Goal: Check status

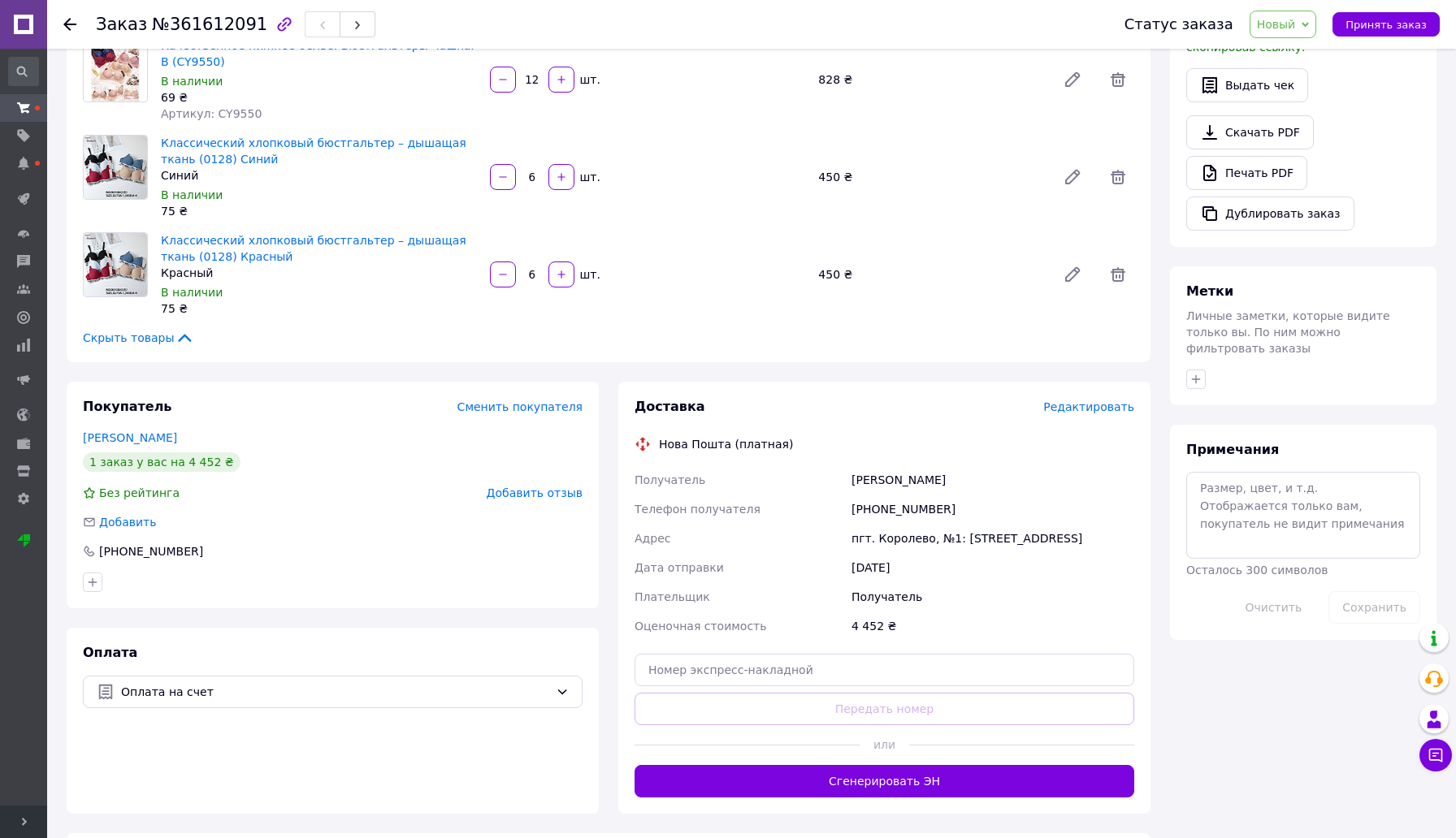
scroll to position [554, 0]
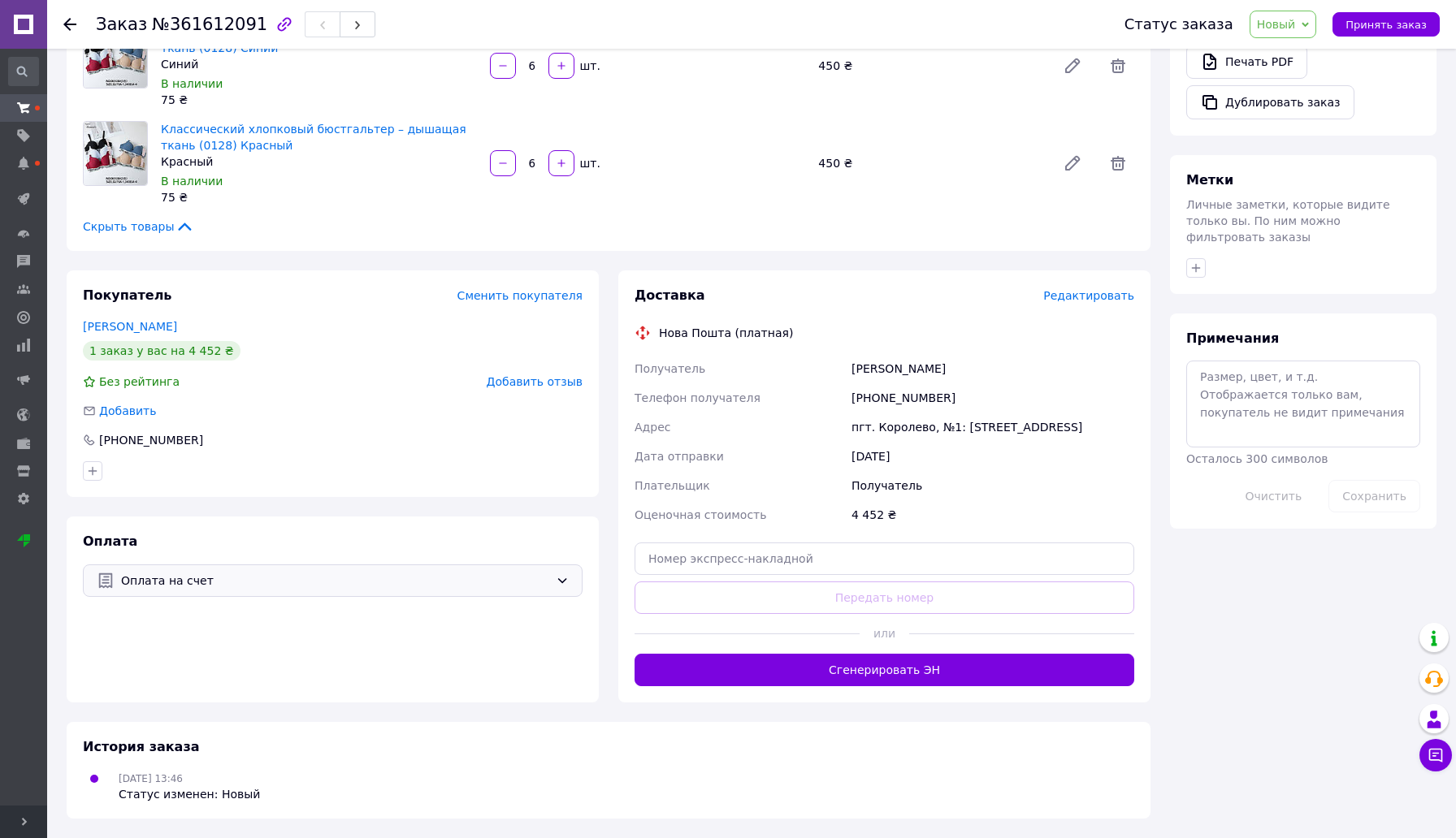
click at [145, 589] on span "Оплата на счет" at bounding box center [335, 580] width 429 height 18
click at [353, 506] on div "Покупатель Сменить покупателя [PERSON_NAME] 1 заказ у вас на 4 452 ₴ Без рейтин…" at bounding box center [332, 486] width 532 height 432
click at [136, 578] on span "Оплата на счет" at bounding box center [335, 580] width 429 height 18
click at [415, 477] on div at bounding box center [332, 471] width 506 height 26
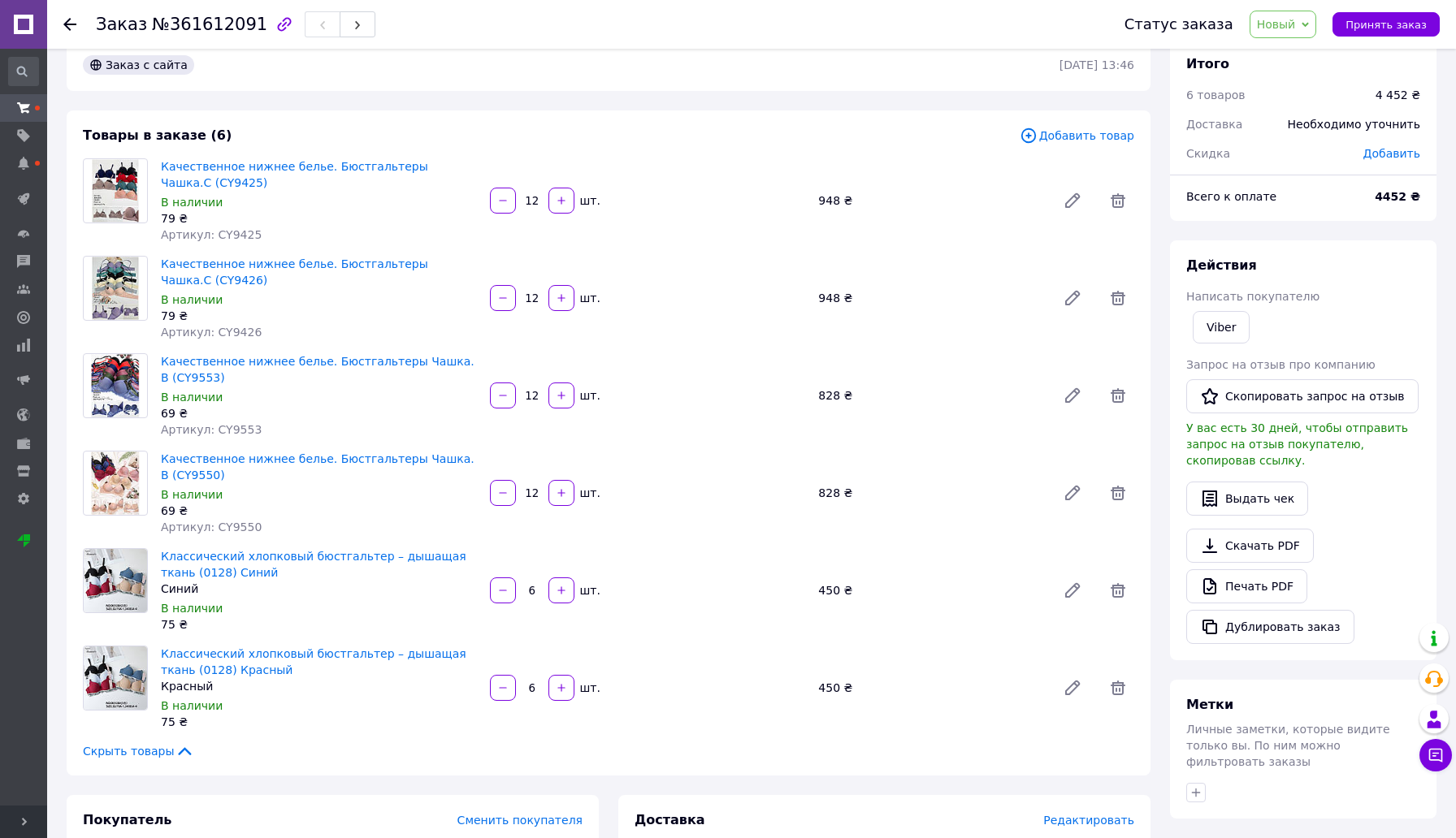
scroll to position [0, 0]
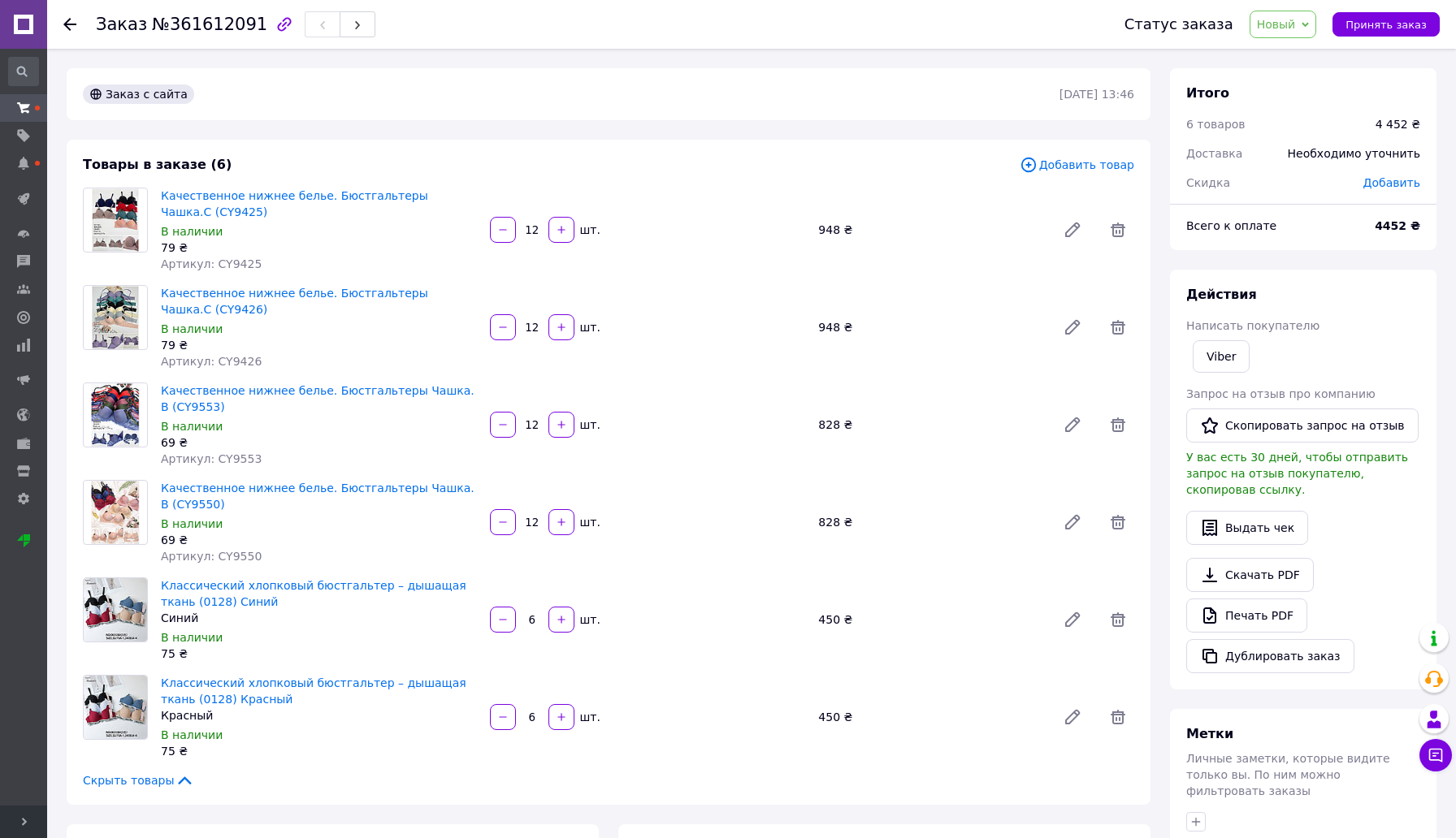
click at [128, 507] on img at bounding box center [116, 512] width 48 height 63
click at [119, 402] on img at bounding box center [116, 415] width 48 height 63
click at [119, 410] on img at bounding box center [116, 415] width 48 height 63
click at [216, 385] on link "Качественное нижнее белье. Бюстгальтеры Чашка. В (CY9553)" at bounding box center [318, 399] width 314 height 29
drag, startPoint x: 156, startPoint y: 252, endPoint x: 359, endPoint y: 260, distance: 203.2
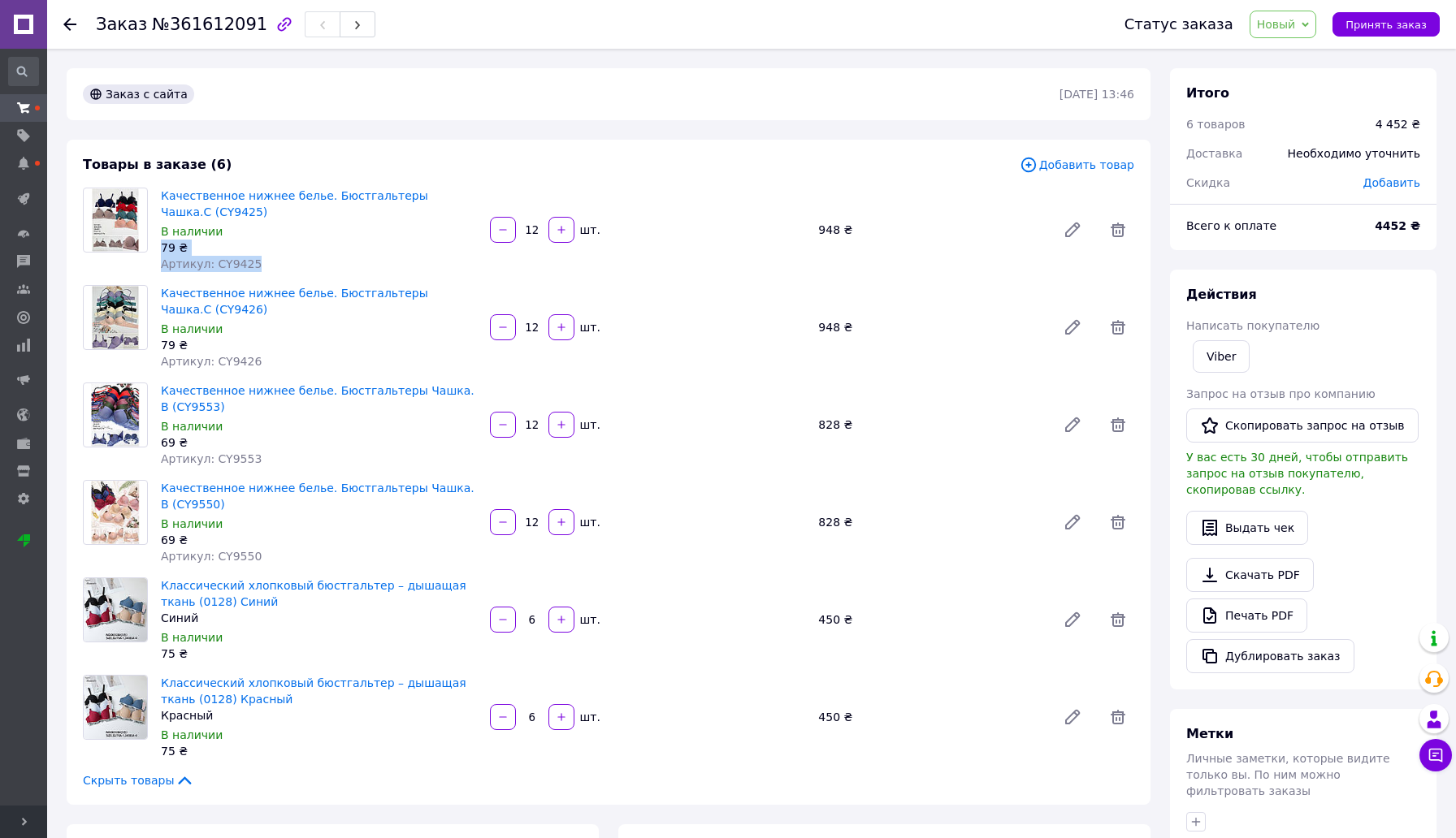
click at [359, 260] on div "Качественное нижнее белье. Бюстгальтеры Чашка.С (CY9425) В наличии 79 ₴ Артикул…" at bounding box center [319, 230] width 329 height 91
click at [269, 265] on div "Артикул: CY9425" at bounding box center [319, 264] width 317 height 16
drag, startPoint x: 162, startPoint y: 242, endPoint x: 294, endPoint y: 270, distance: 134.9
click at [294, 270] on div "Качественное нижнее белье. Бюстгальтеры Чашка.С (CY9425) В наличии 79 ₴ Артикул…" at bounding box center [319, 230] width 329 height 91
click at [294, 270] on div "Артикул: CY9425" at bounding box center [319, 264] width 317 height 16
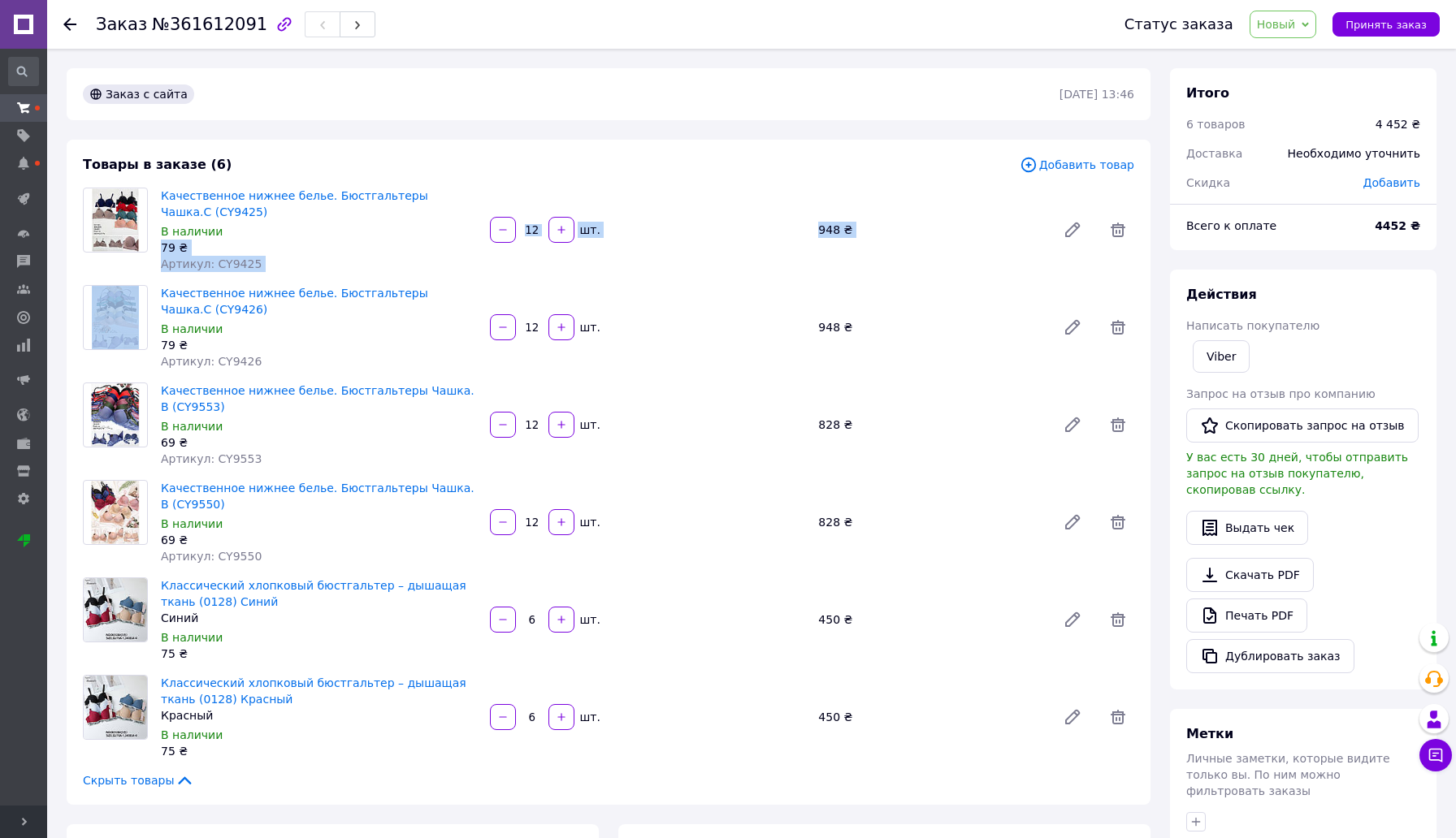
drag, startPoint x: 160, startPoint y: 246, endPoint x: 317, endPoint y: 277, distance: 160.0
click at [317, 277] on div "Товары в заказе (6) Добавить товар Качественное нижнее белье. Бюстгальтеры Чашк…" at bounding box center [608, 472] width 1084 height 666
click at [327, 262] on div "Артикул: CY9425" at bounding box center [319, 264] width 317 height 16
click at [127, 708] on img at bounding box center [115, 707] width 63 height 63
click at [187, 694] on link "Классический хлопковый бюстгальтер – дышащая ткань (0128) Красный" at bounding box center [314, 691] width 305 height 29
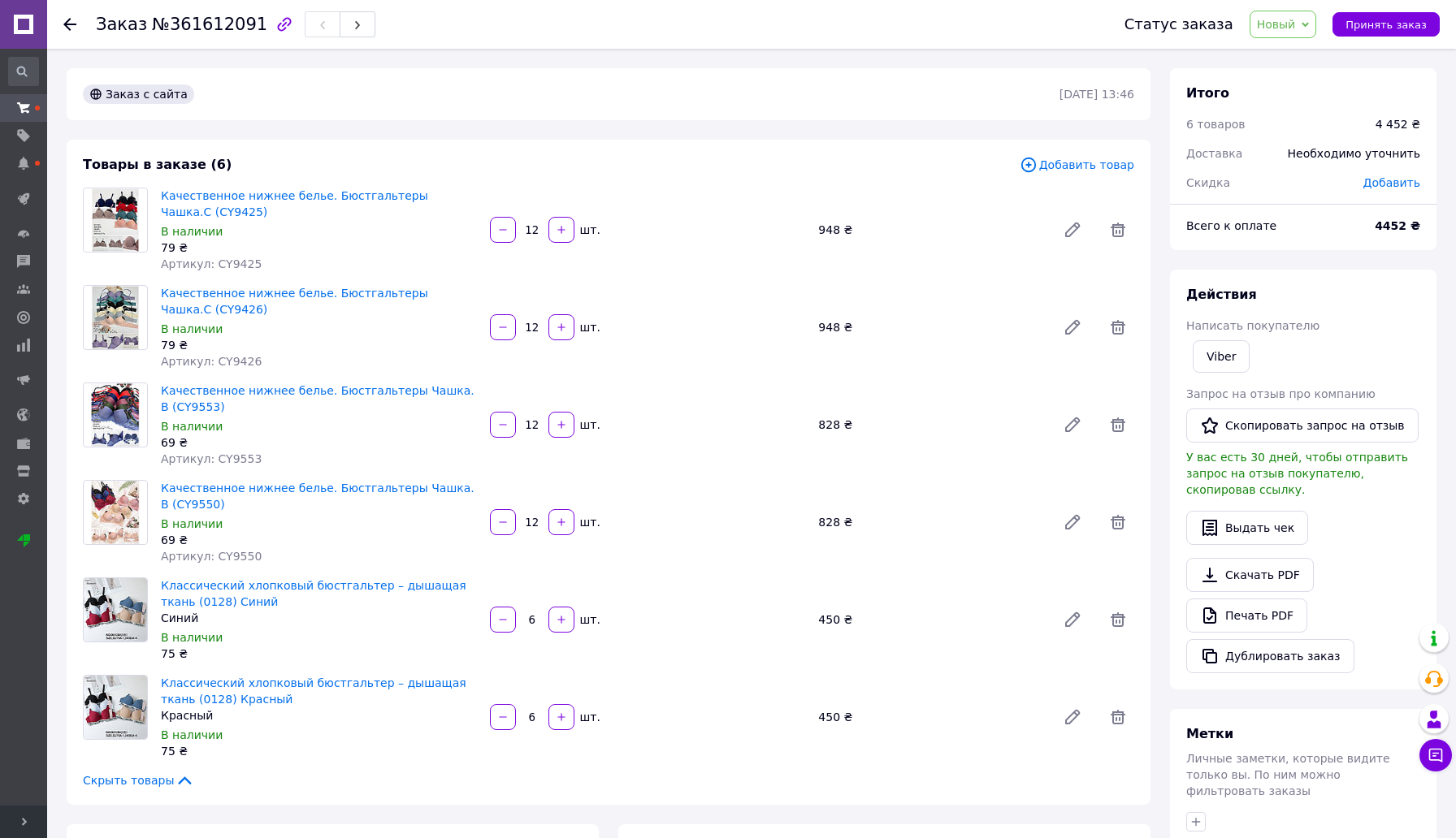
scroll to position [554, 0]
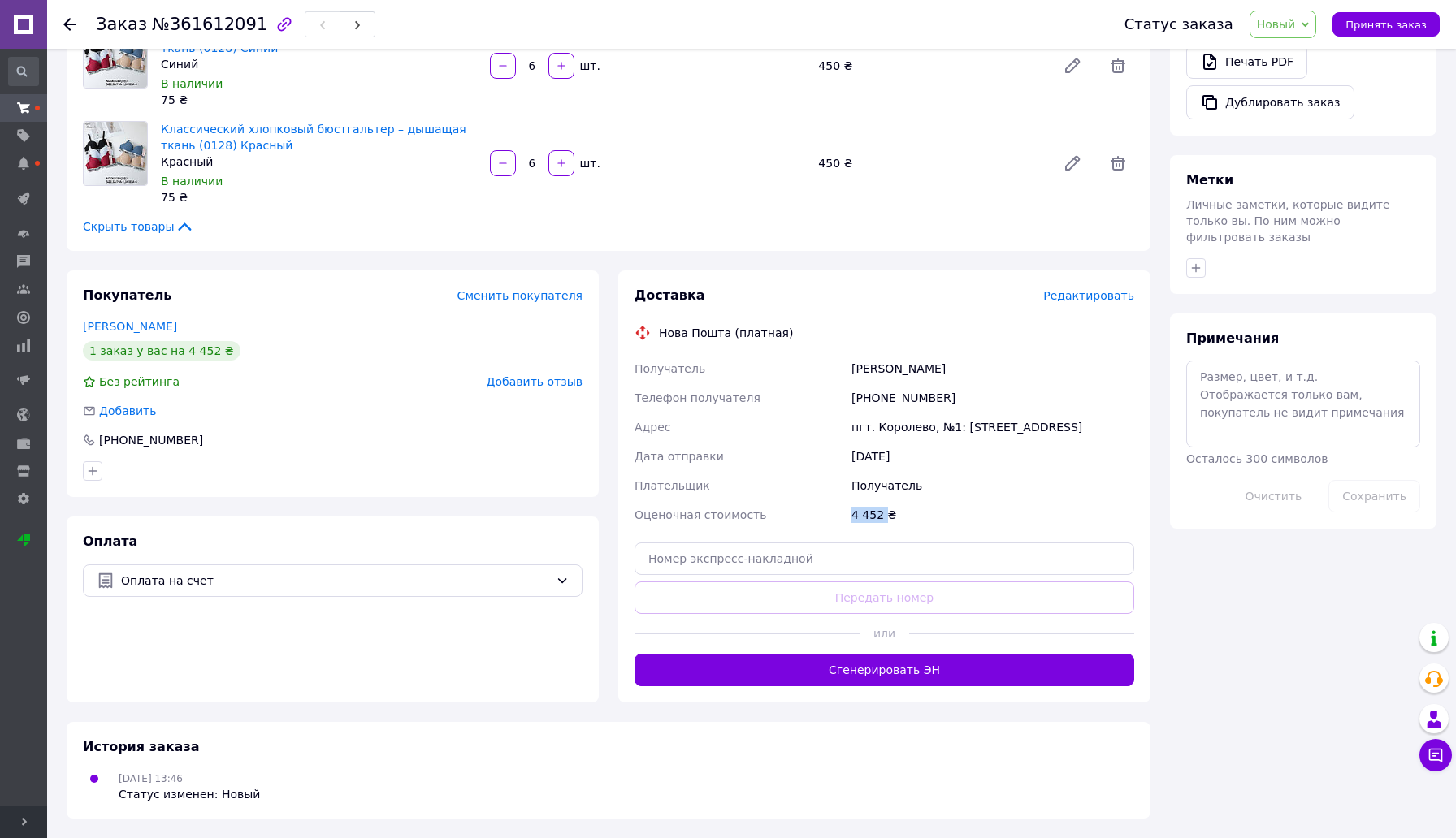
copy div "Оценочная стоимость 4 452"
drag, startPoint x: 844, startPoint y: 514, endPoint x: 887, endPoint y: 519, distance: 43.3
click at [887, 519] on div "Получатель [PERSON_NAME] Телефон получателя [PHONE_NUMBER] [GEOGRAPHIC_DATA] пг…" at bounding box center [884, 442] width 506 height 176
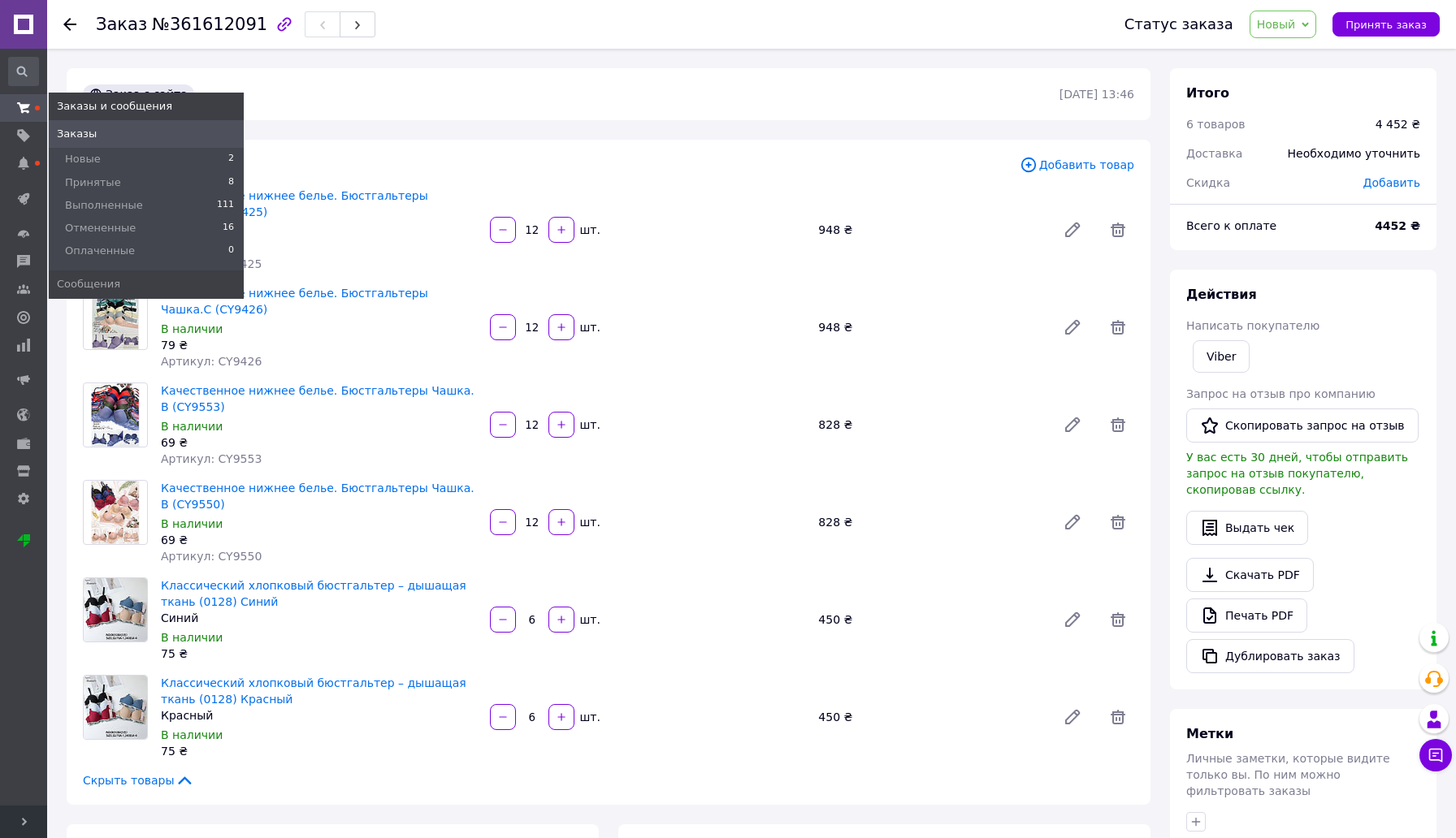
click at [77, 140] on span "Заказы" at bounding box center [77, 134] width 40 height 15
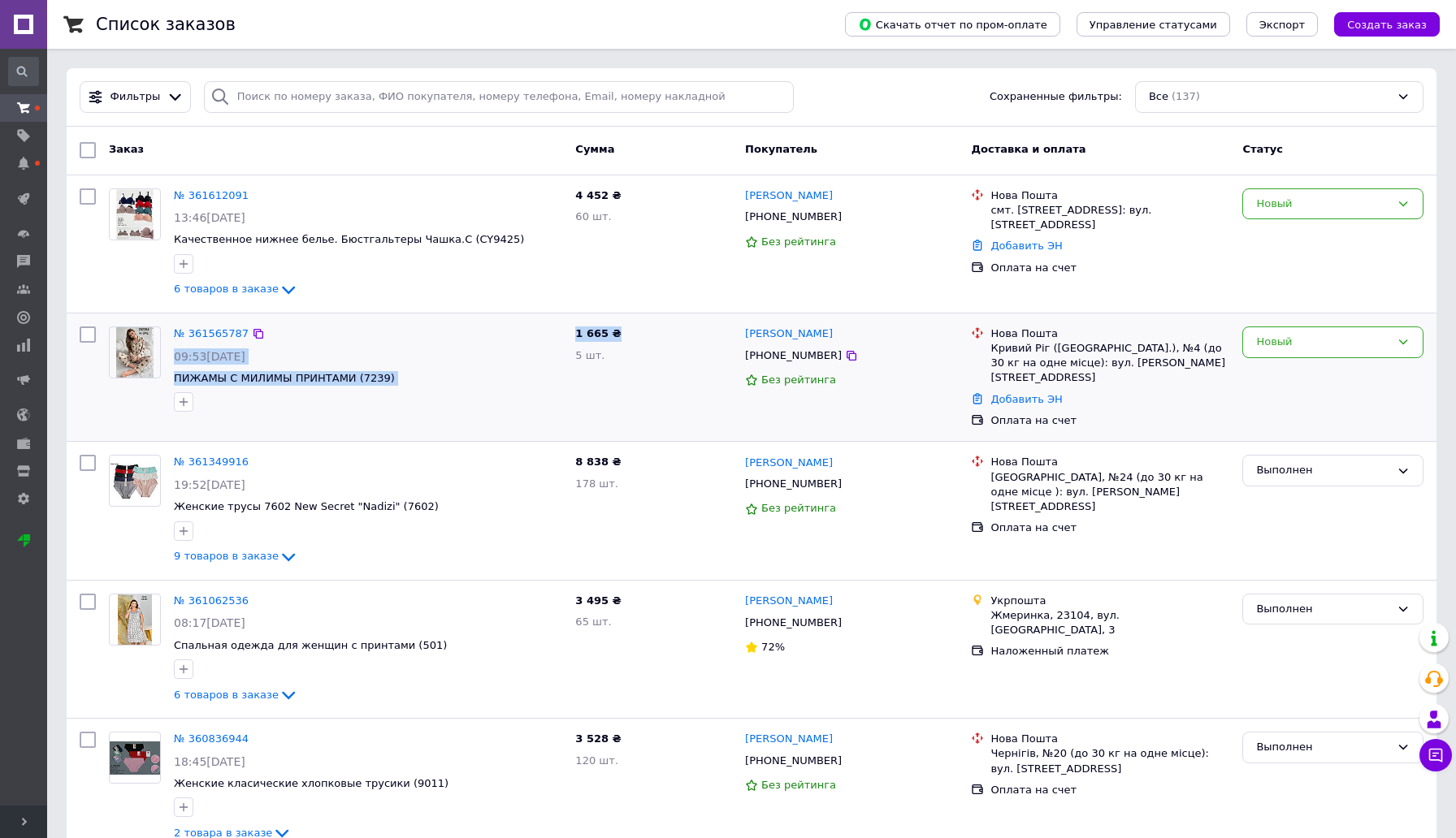
drag, startPoint x: 628, startPoint y: 342, endPoint x: 556, endPoint y: 338, distance: 72.1
click at [556, 338] on div "№ 361565787 09:53[DATE] ПИЖАМЫ С МИЛИМЫ ПРИНТАМИ (7239) 1 665 ₴ 5 шт. [PERSON_N…" at bounding box center [752, 378] width 1358 height 116
click at [543, 340] on div "№ 361565787" at bounding box center [368, 335] width 392 height 19
drag, startPoint x: 570, startPoint y: 335, endPoint x: 648, endPoint y: 340, distance: 78.2
click at [648, 340] on div "1 665 ₴ 5 шт." at bounding box center [654, 378] width 170 height 116
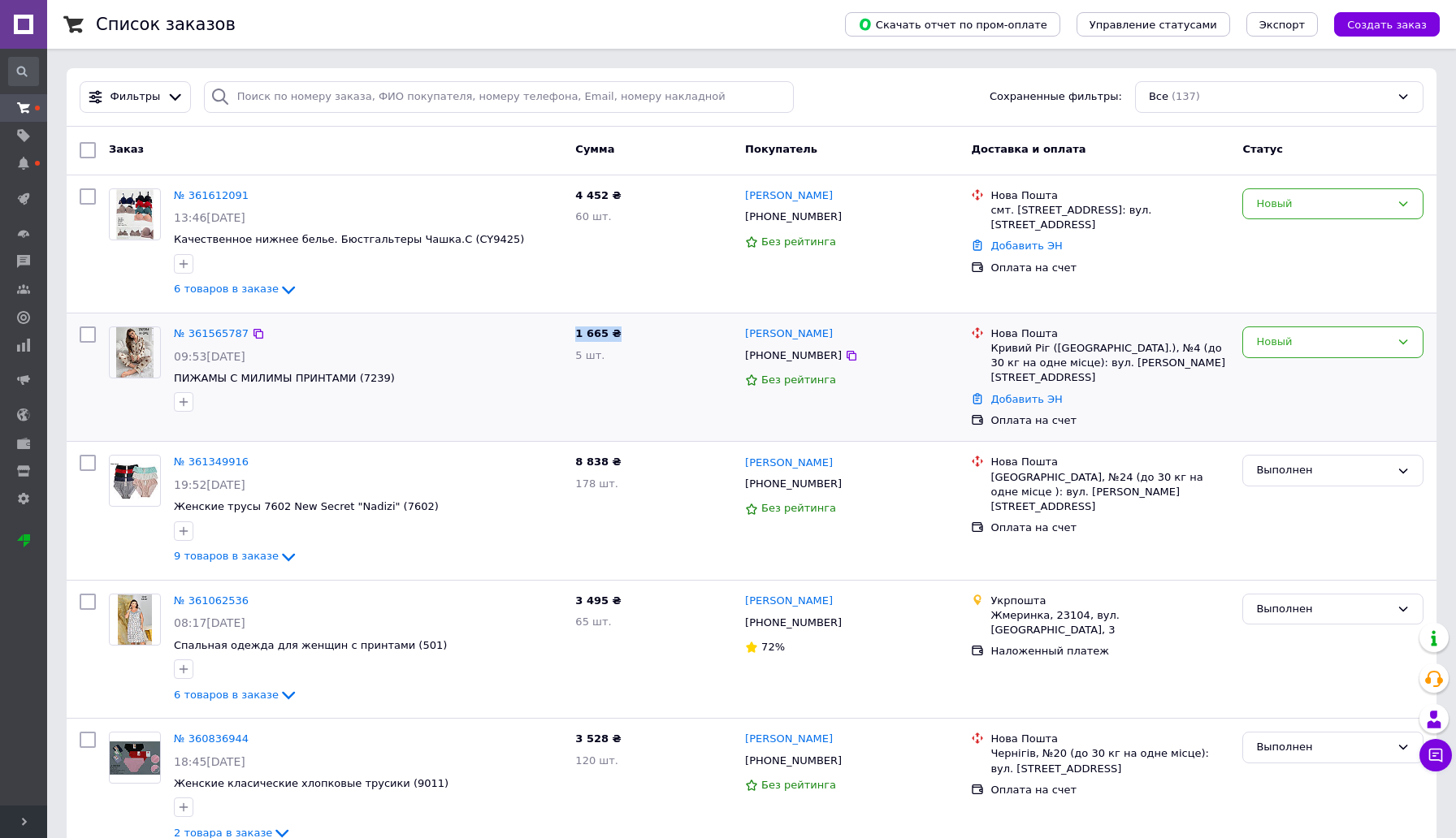
click at [648, 340] on div "1 665 ₴ 5 шт." at bounding box center [654, 378] width 170 height 116
drag, startPoint x: 636, startPoint y: 338, endPoint x: 541, endPoint y: 353, distance: 96.2
click at [541, 353] on div "№ 361565787 09:53[DATE] ПИЖАМЫ С МИЛИМЫ ПРИНТАМИ (7239) 1 665 ₴ 5 шт. [PERSON_N…" at bounding box center [752, 378] width 1358 height 116
drag, startPoint x: 563, startPoint y: 331, endPoint x: 631, endPoint y: 337, distance: 68.3
click at [631, 337] on div "№ 361565787 09:53[DATE] ПИЖАМЫ С МИЛИМЫ ПРИНТАМИ (7239) 1 665 ₴ 5 шт. [PERSON_N…" at bounding box center [752, 378] width 1358 height 116
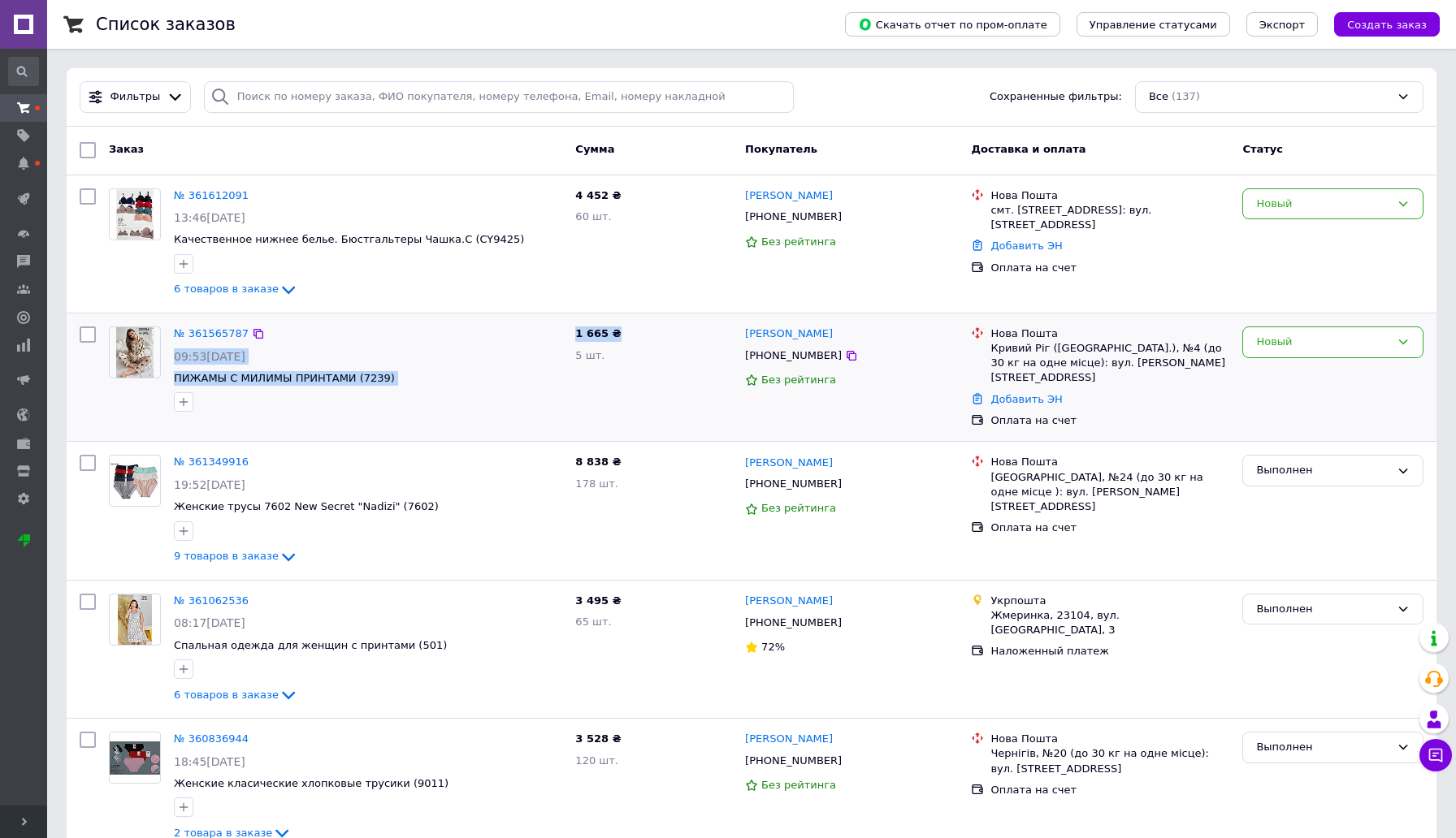
click at [542, 360] on div "09:53[DATE]" at bounding box center [368, 356] width 388 height 16
drag, startPoint x: 569, startPoint y: 336, endPoint x: 626, endPoint y: 339, distance: 57.1
click at [626, 339] on div "1 665 ₴ 5 шт." at bounding box center [654, 378] width 170 height 116
click at [634, 375] on div "1 665 ₴ 5 шт." at bounding box center [654, 378] width 170 height 116
drag, startPoint x: 634, startPoint y: 346, endPoint x: 563, endPoint y: 338, distance: 71.4
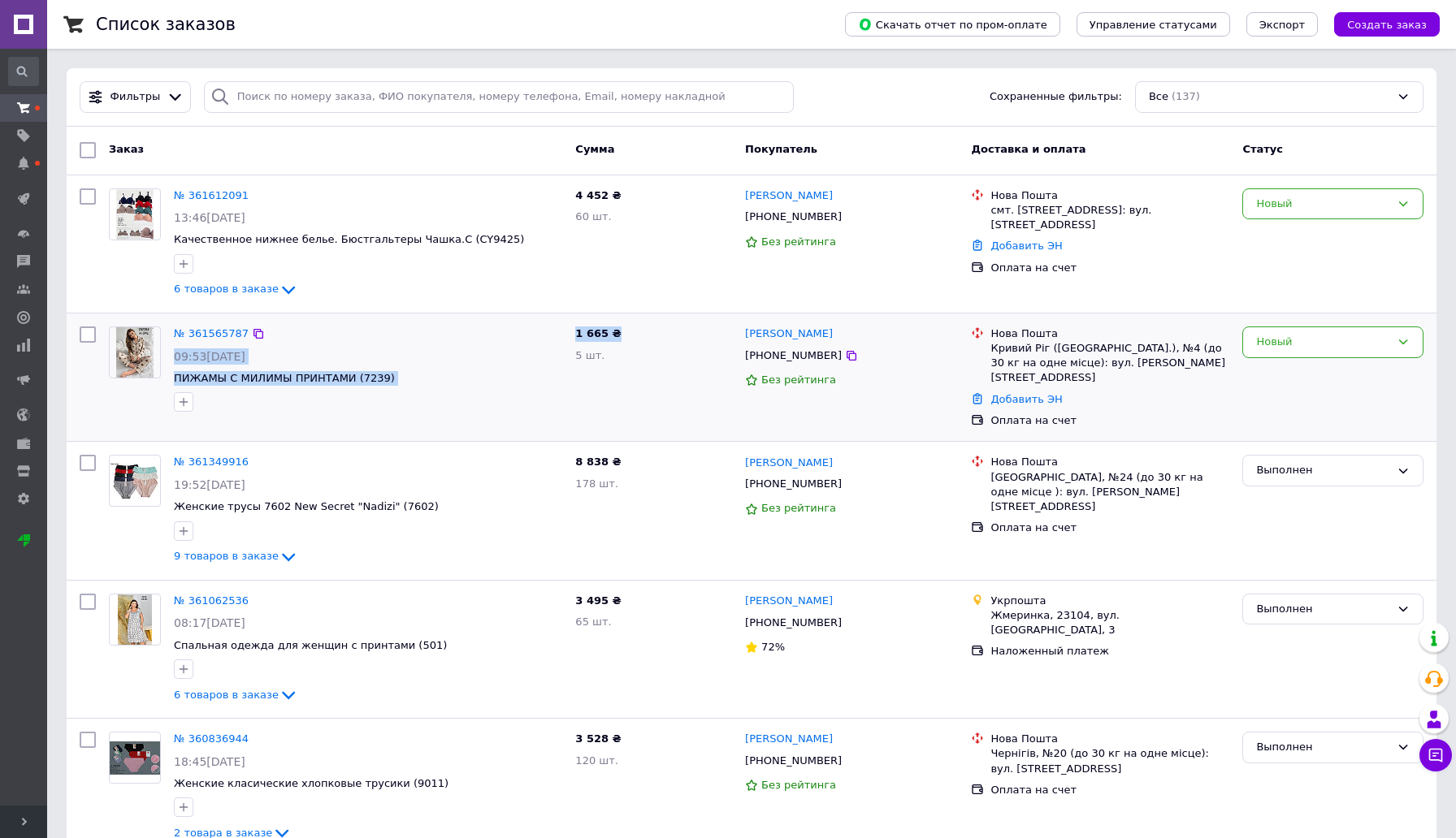
click at [563, 338] on div "№ 361565787 09:53[DATE] ПИЖАМЫ С МИЛИМЫ ПРИНТАМИ (7239) 1 665 ₴ 5 шт. [PERSON_N…" at bounding box center [752, 378] width 1358 height 116
click at [550, 343] on div "№ 361565787" at bounding box center [368, 335] width 392 height 19
drag, startPoint x: 569, startPoint y: 329, endPoint x: 633, endPoint y: 337, distance: 64.5
click at [633, 337] on div "1 665 ₴ 5 шт." at bounding box center [654, 378] width 170 height 116
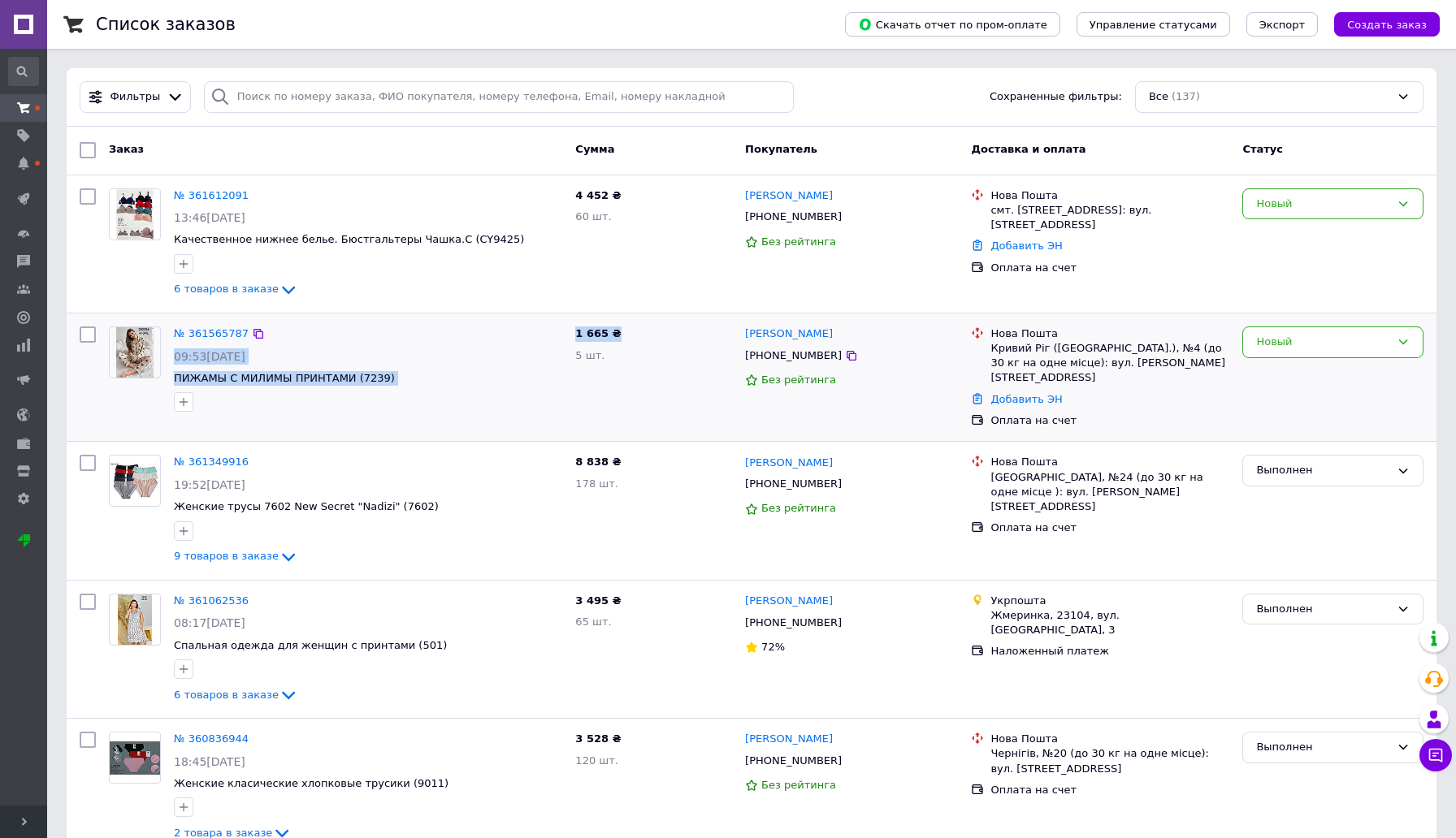
drag, startPoint x: 633, startPoint y: 337, endPoint x: 555, endPoint y: 344, distance: 78.3
click at [555, 344] on div "№ 361565787 09:53[DATE] ПИЖАМЫ С МИЛИМЫ ПРИНТАМИ (7239) 1 665 ₴ 5 шт. [PERSON_N…" at bounding box center [752, 378] width 1358 height 116
click at [559, 362] on div "09:53[DATE]" at bounding box center [368, 356] width 388 height 16
